Goal: Task Accomplishment & Management: Use online tool/utility

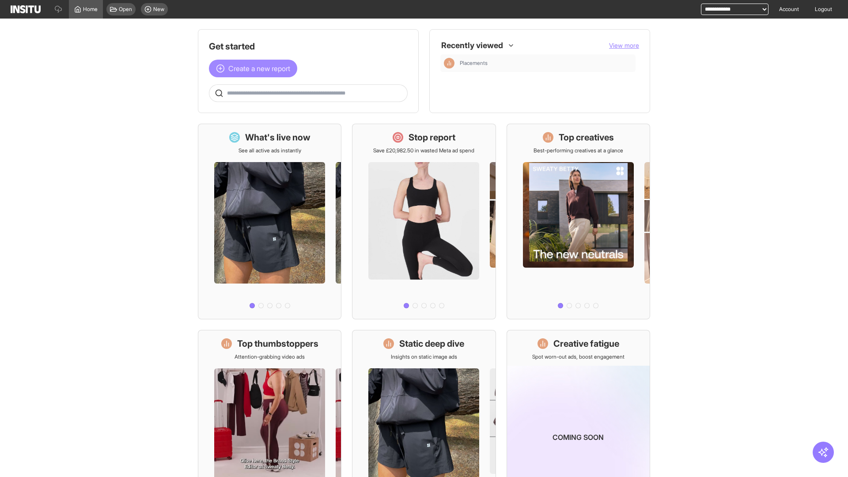
click at [255, 68] on span "Create a new report" at bounding box center [259, 68] width 62 height 11
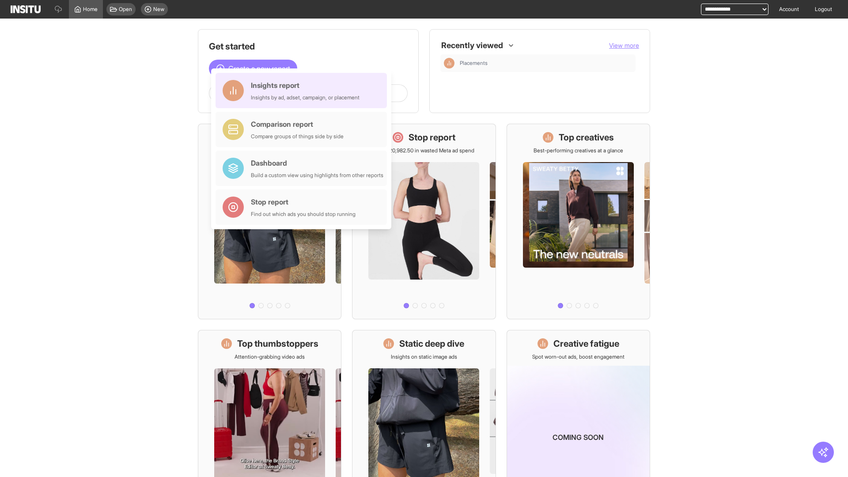
click at [304, 91] on div "Insights report Insights by ad, adset, campaign, or placement" at bounding box center [305, 90] width 109 height 21
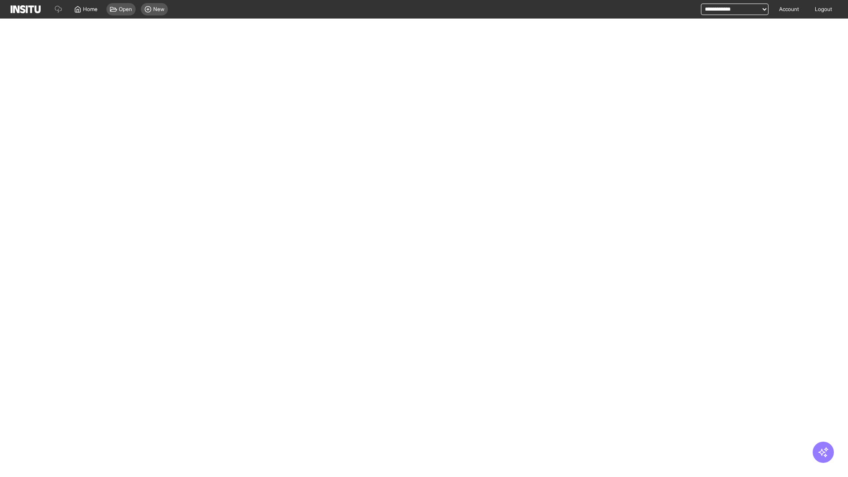
select select "**"
